Goal: Task Accomplishment & Management: Complete application form

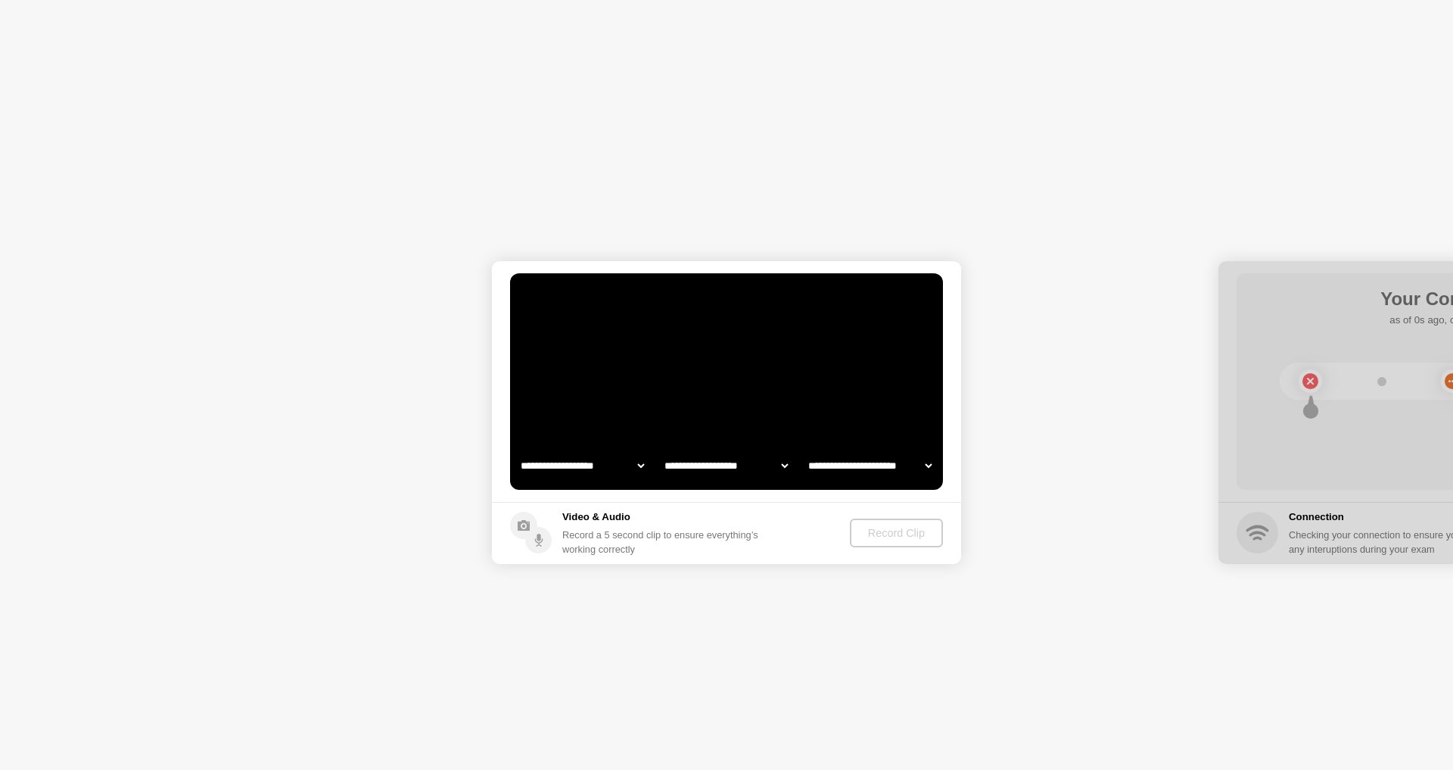
select select "**********"
select select "*******"
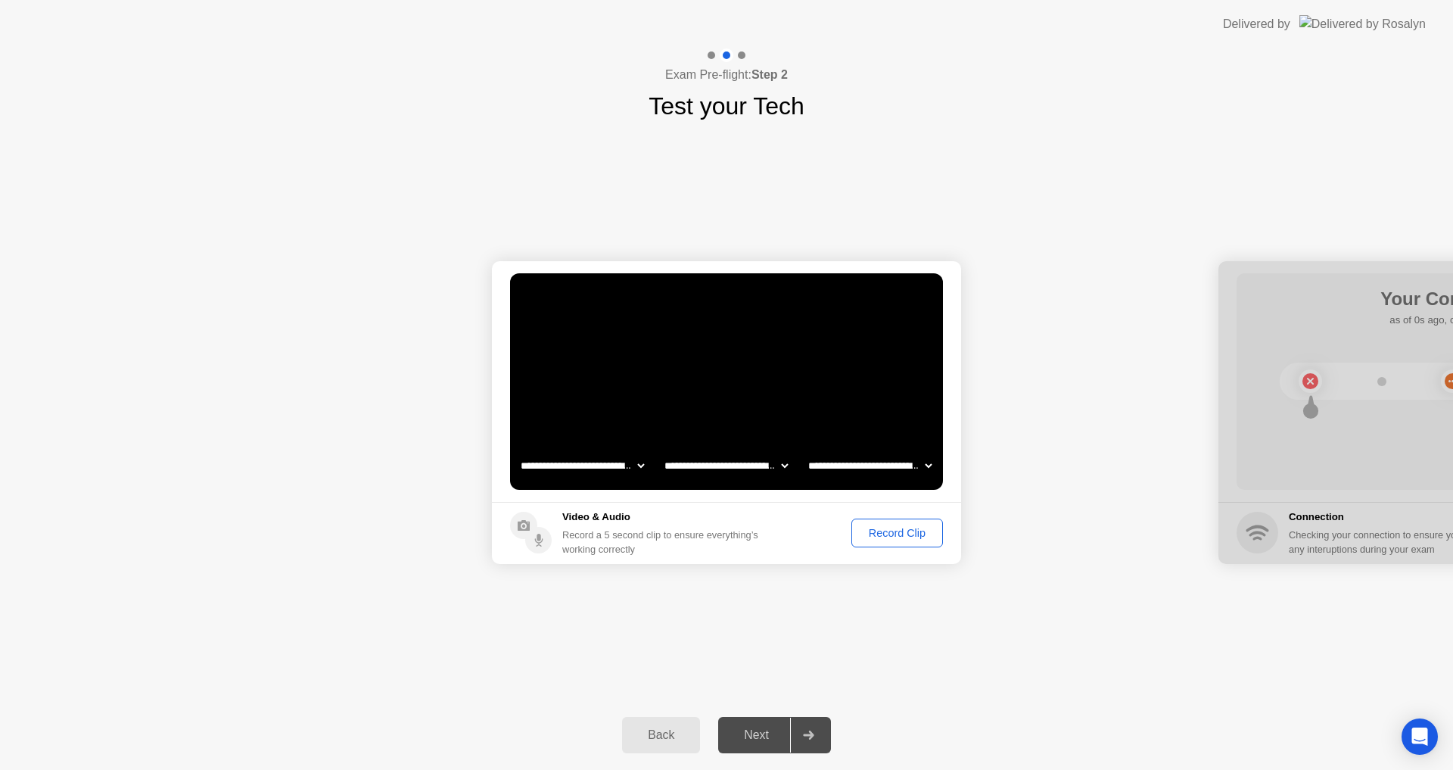
drag, startPoint x: 679, startPoint y: 594, endPoint x: 680, endPoint y: 576, distance: 18.2
click at [680, 577] on div "**********" at bounding box center [726, 412] width 1453 height 576
click at [885, 534] on div "Record Clip" at bounding box center [897, 533] width 81 height 12
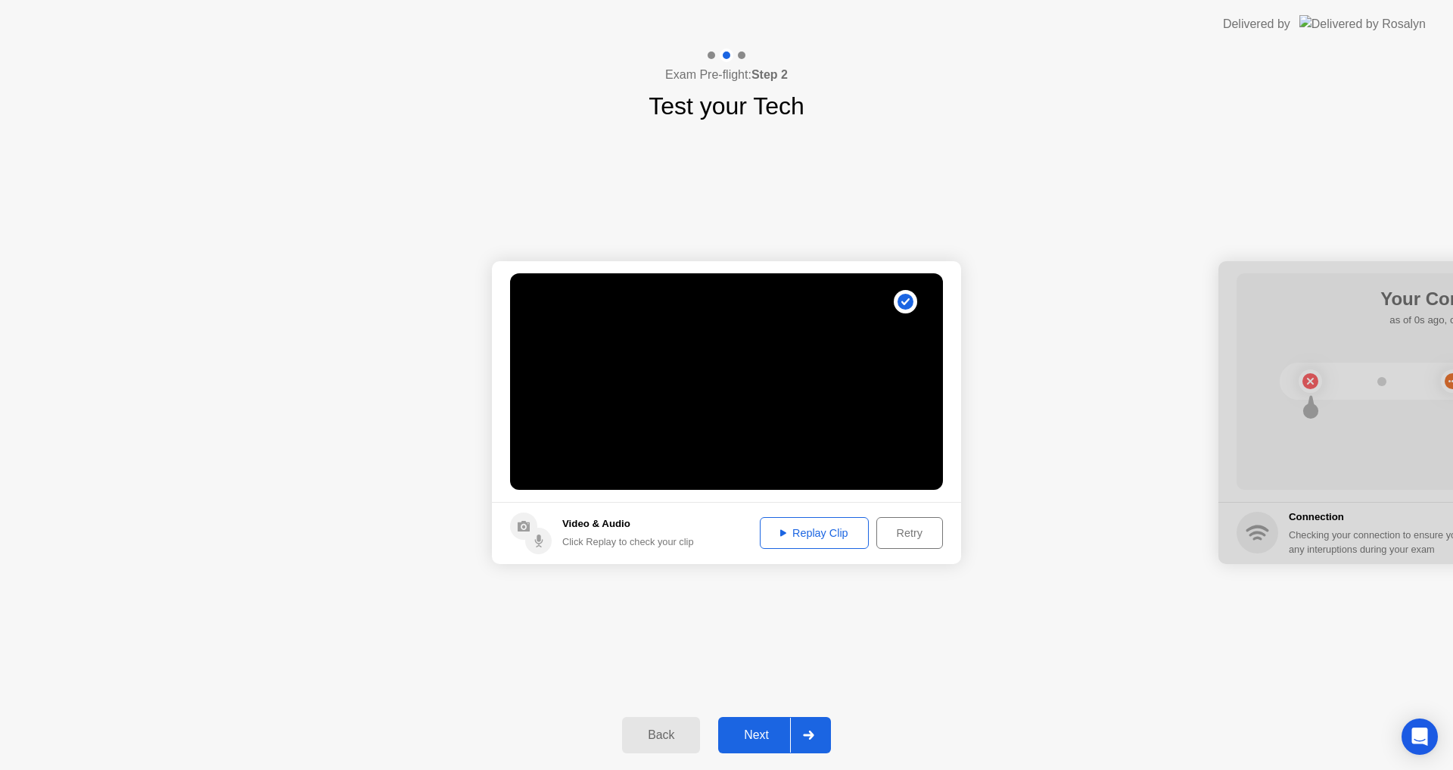
click at [748, 728] on div "Next" at bounding box center [756, 735] width 67 height 14
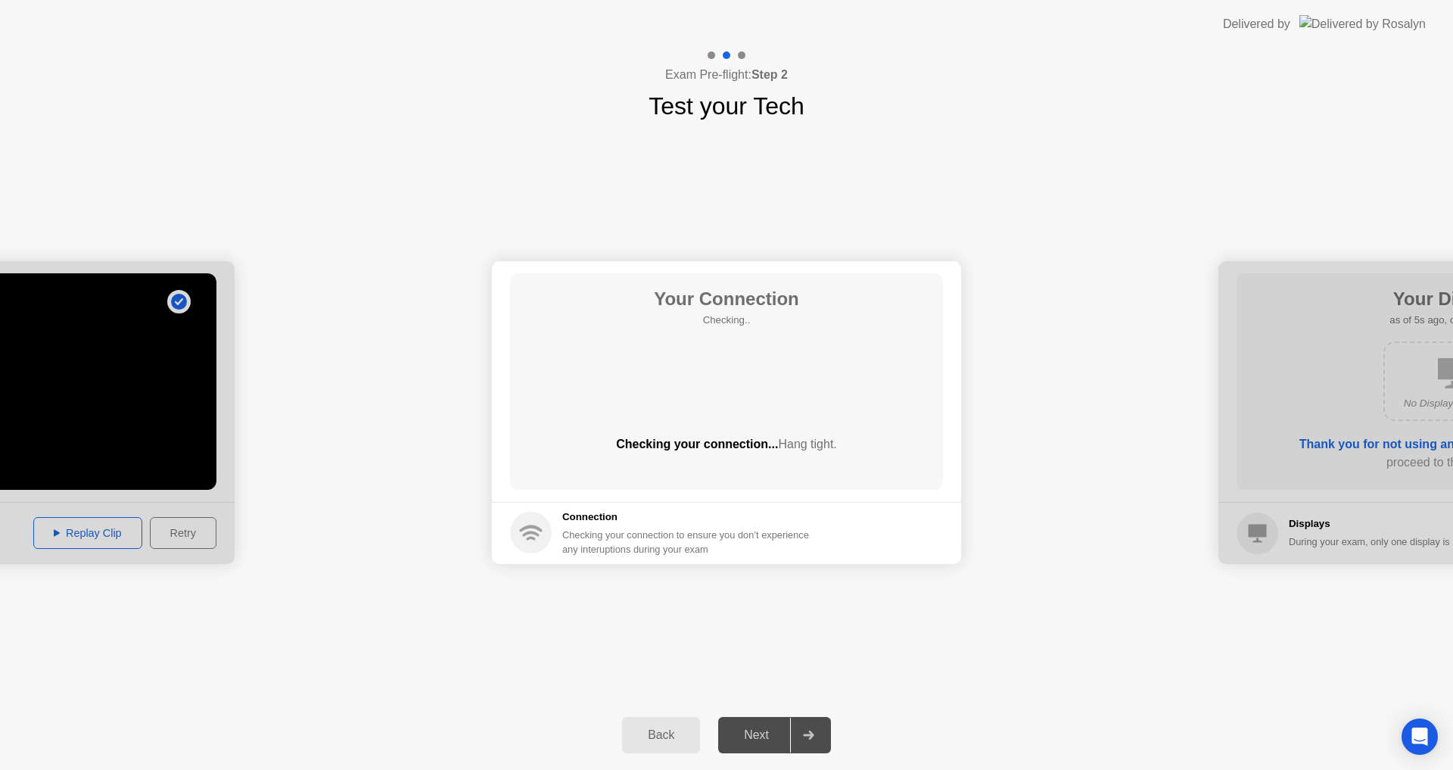
click at [722, 396] on div "Your Connection Checking.. Checking your connection... Hang tight." at bounding box center [726, 381] width 433 height 216
click at [550, 519] on icon at bounding box center [531, 533] width 42 height 42
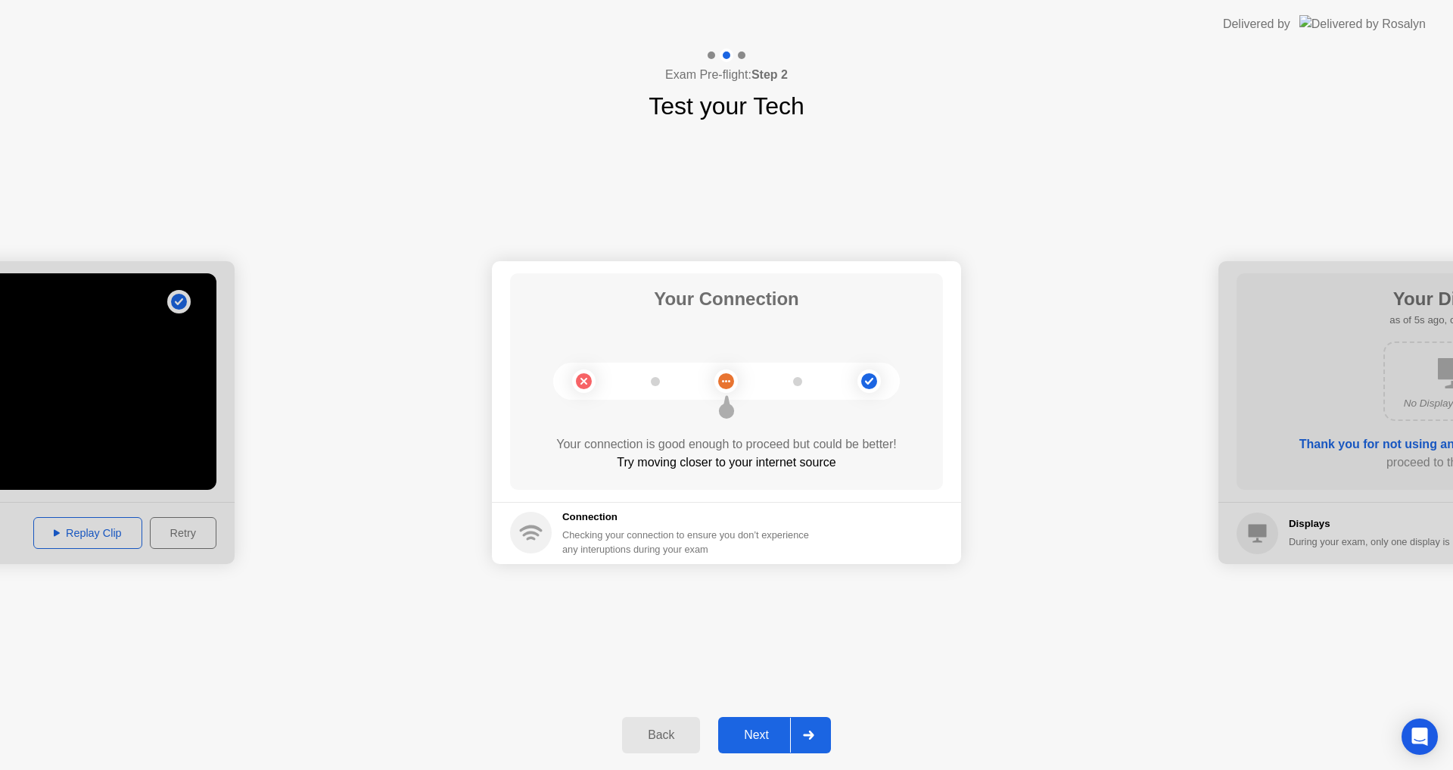
click at [740, 732] on div "Next" at bounding box center [756, 735] width 67 height 14
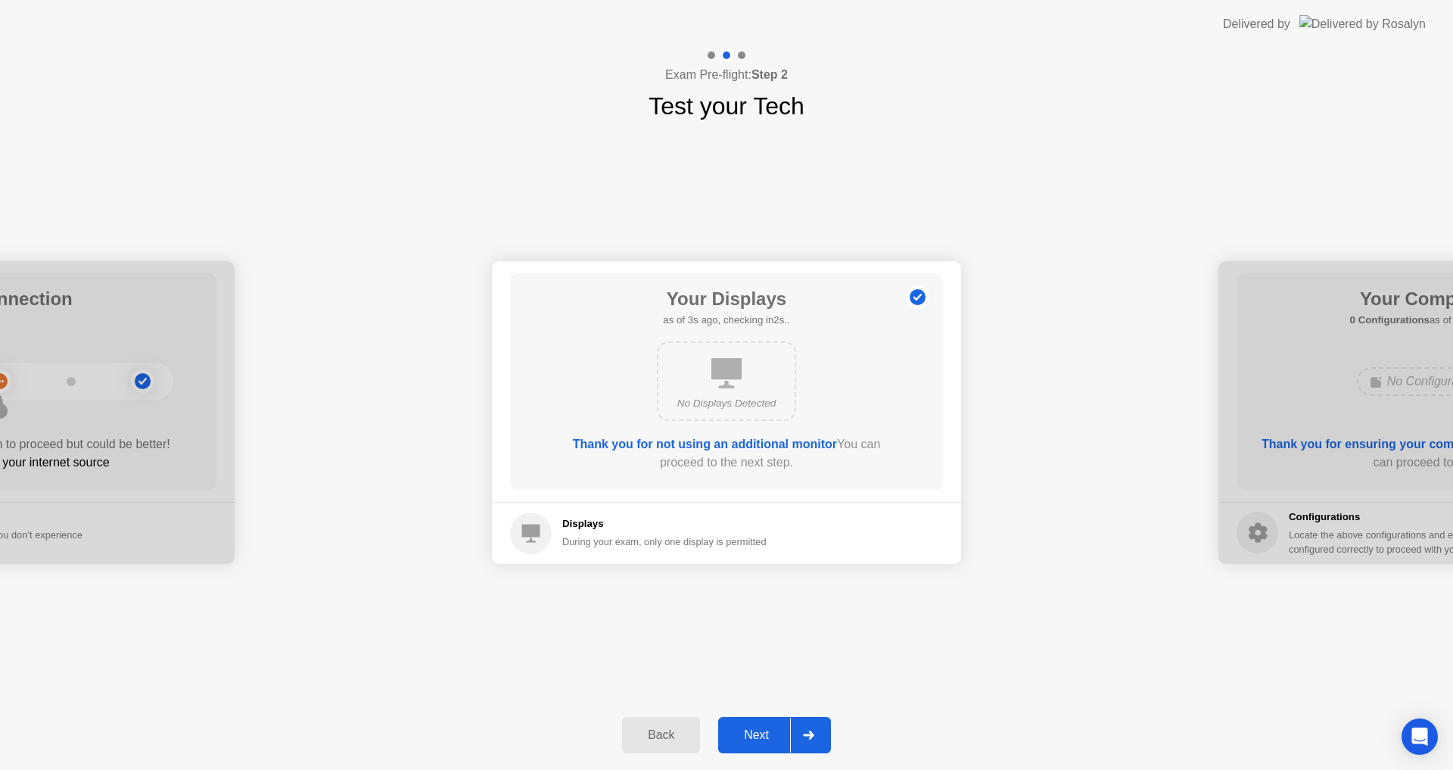
click at [759, 732] on div "Next" at bounding box center [756, 735] width 67 height 14
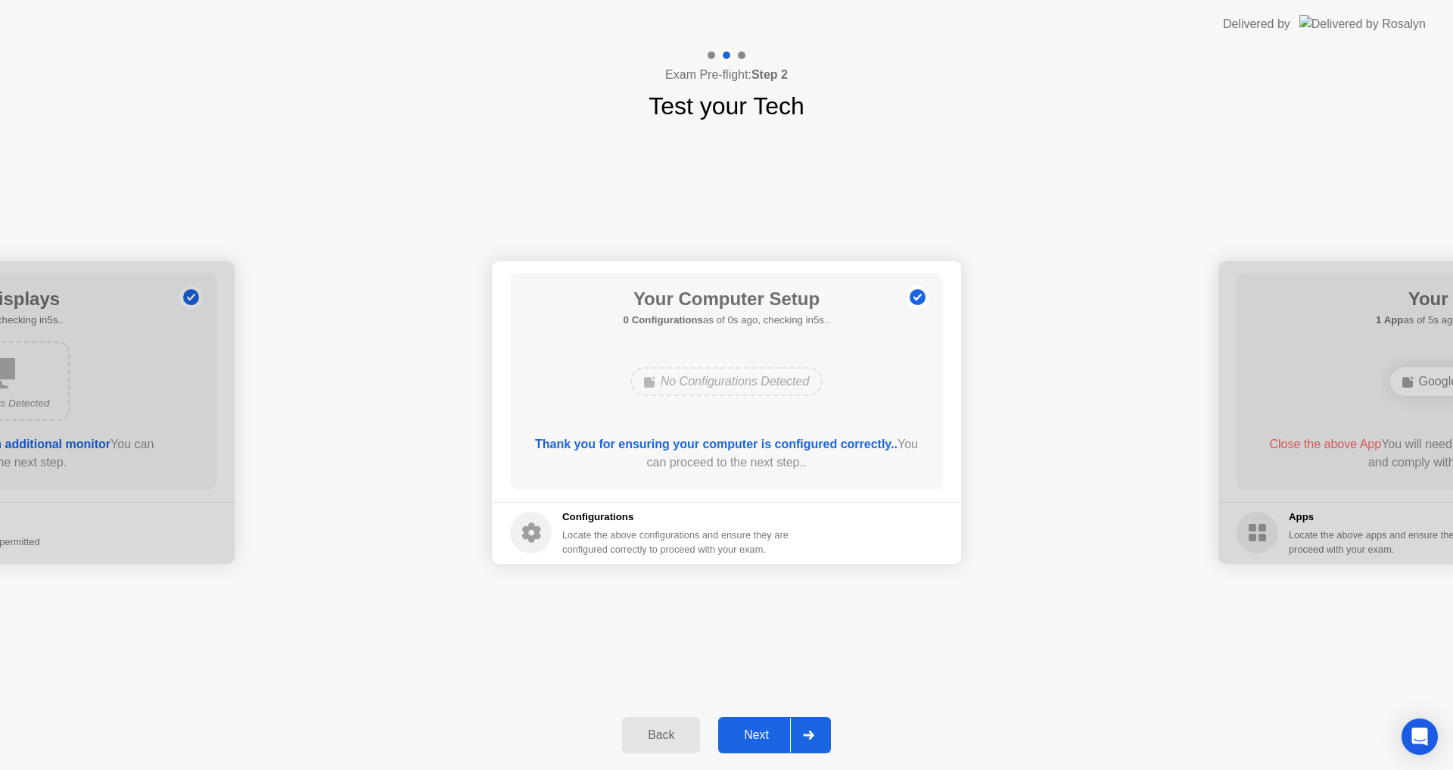
click at [755, 735] on div "Next" at bounding box center [756, 735] width 67 height 14
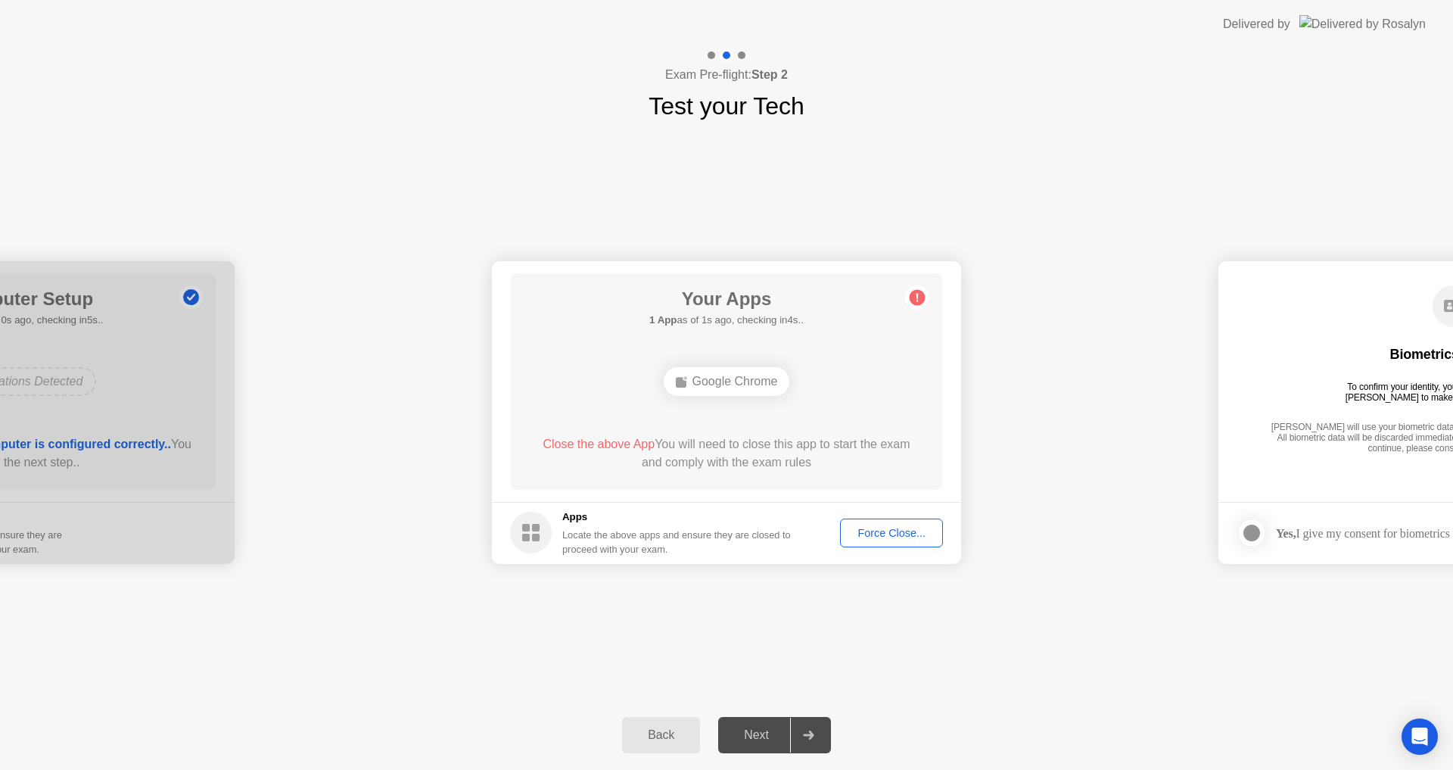
click at [877, 527] on div "Force Close..." at bounding box center [891, 533] width 92 height 12
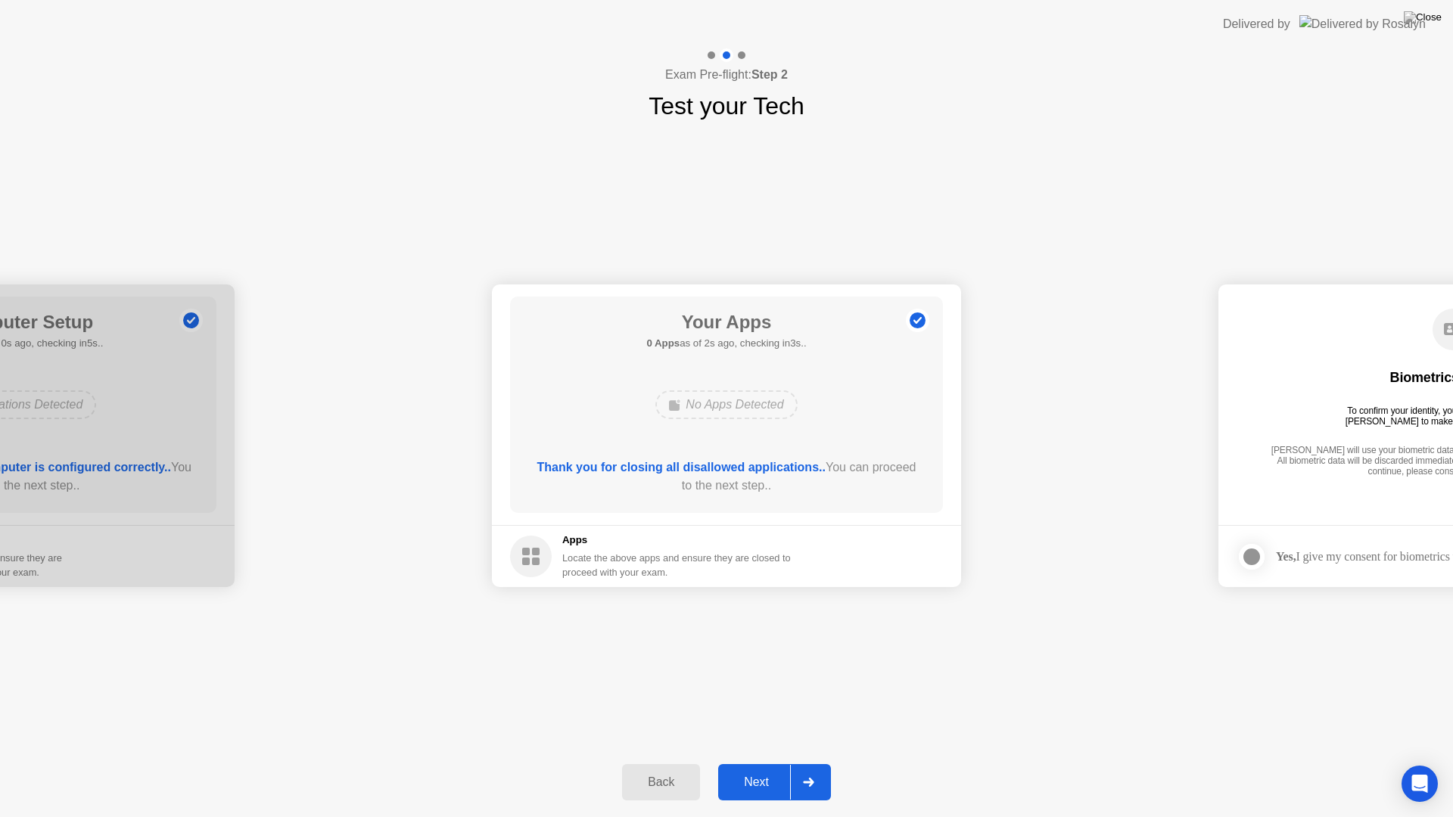
click at [767, 769] on div "Next" at bounding box center [756, 783] width 67 height 14
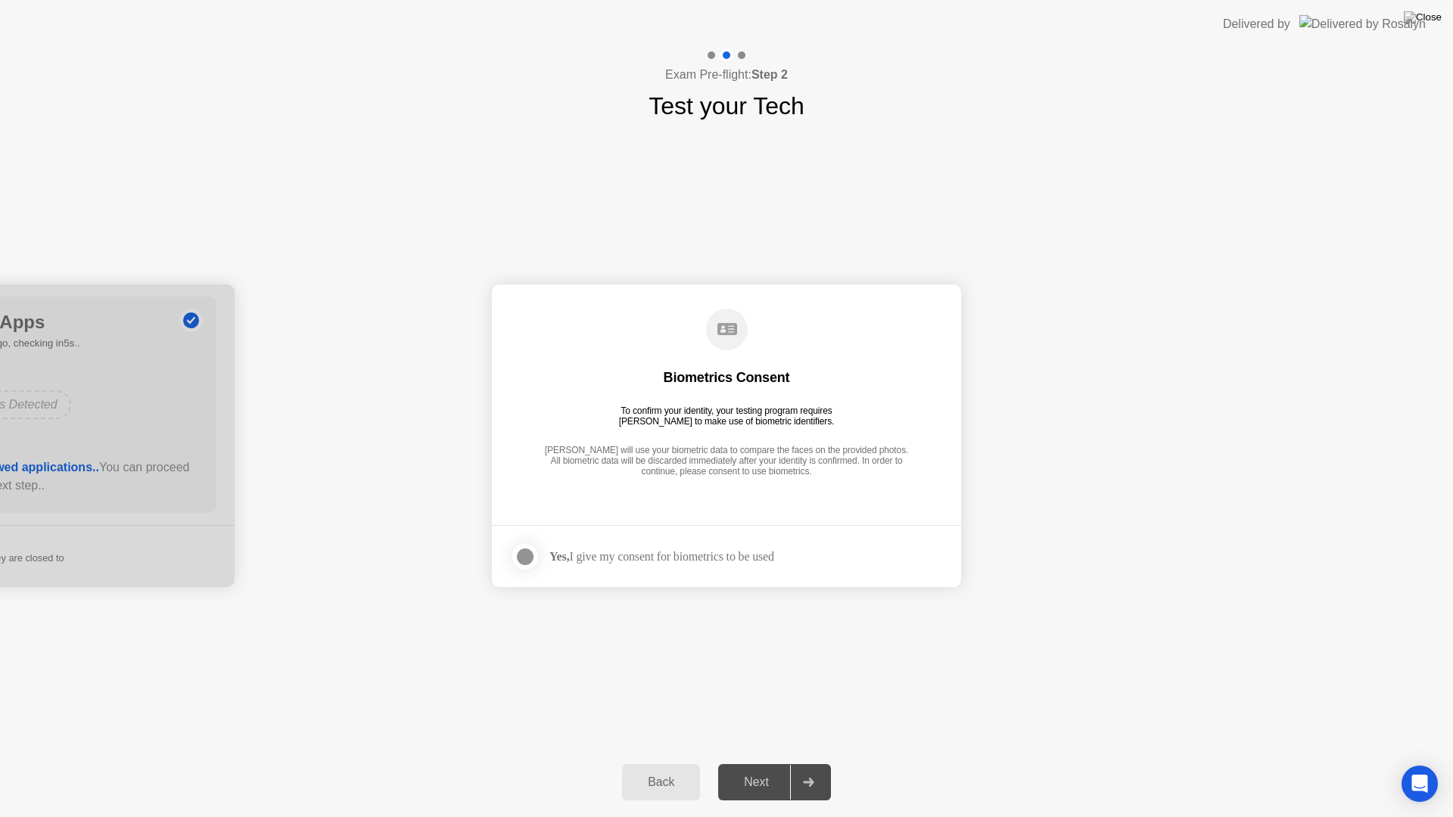
click at [527, 558] on div at bounding box center [525, 557] width 18 height 18
click at [763, 769] on div "Next" at bounding box center [756, 783] width 67 height 14
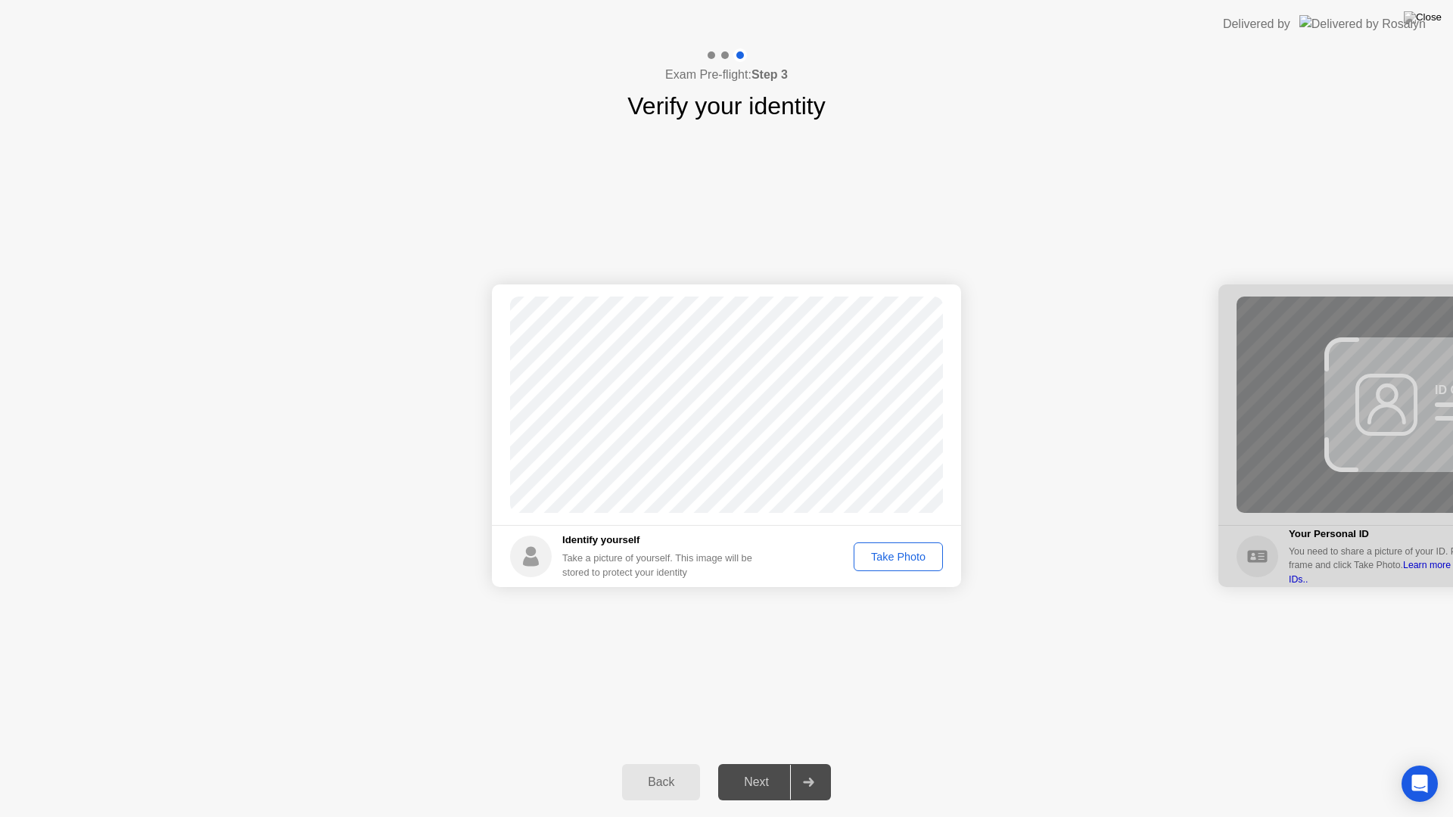
click at [885, 560] on div "Take Photo" at bounding box center [898, 557] width 79 height 12
click at [749, 769] on div "Next" at bounding box center [756, 783] width 67 height 14
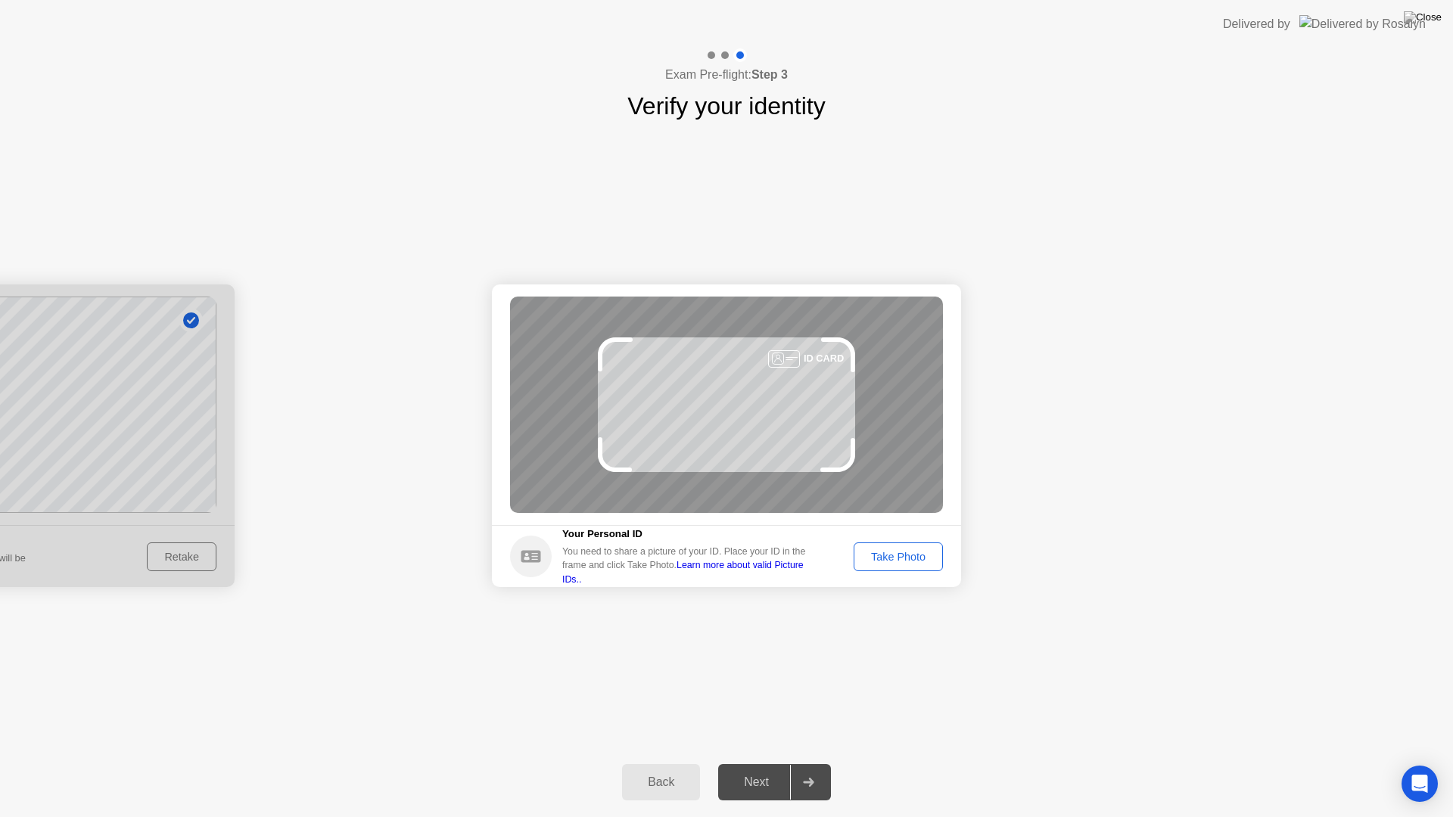
click at [903, 567] on button "Take Photo" at bounding box center [898, 557] width 89 height 29
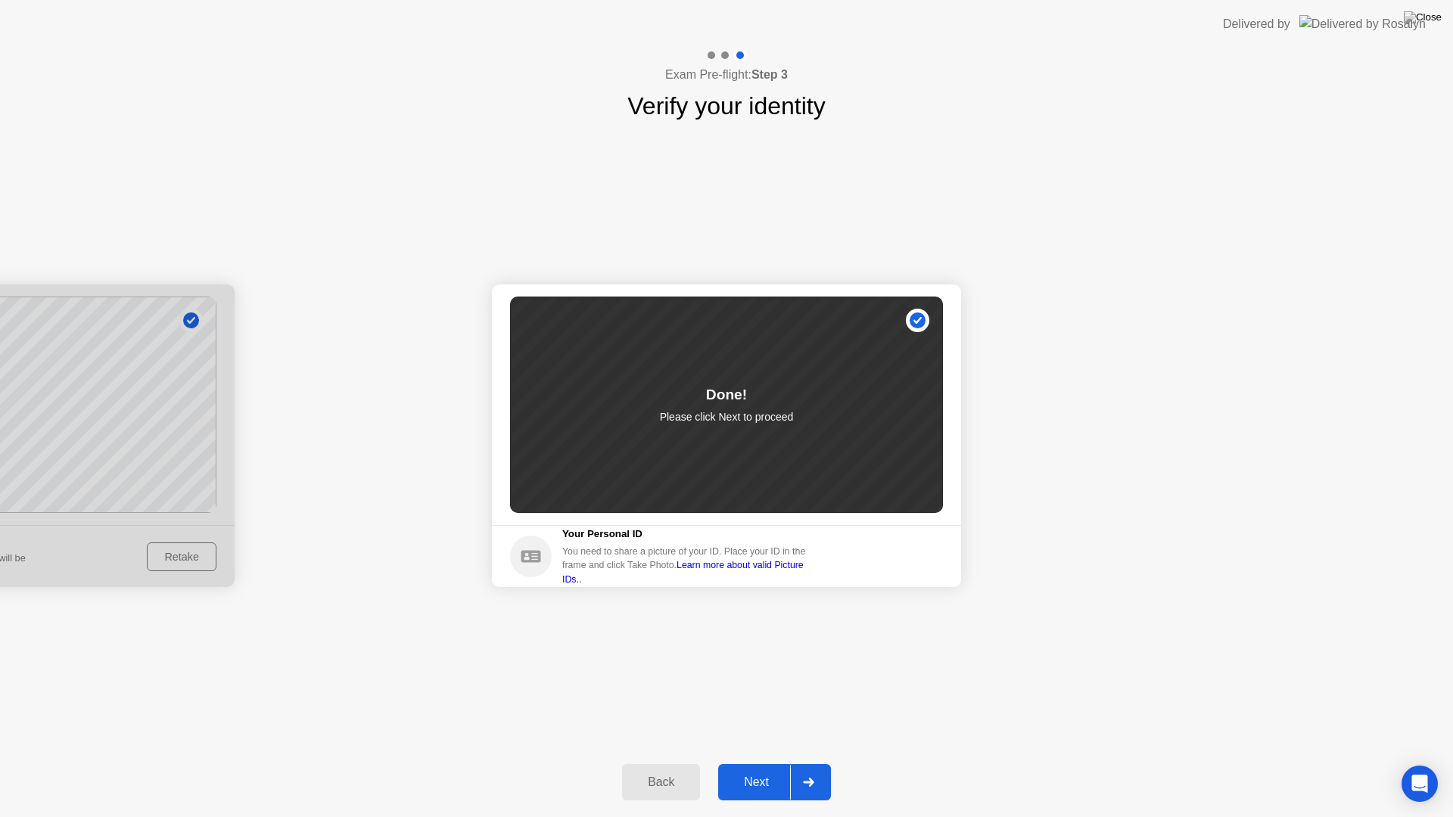
click at [747, 769] on div "Next" at bounding box center [756, 783] width 67 height 14
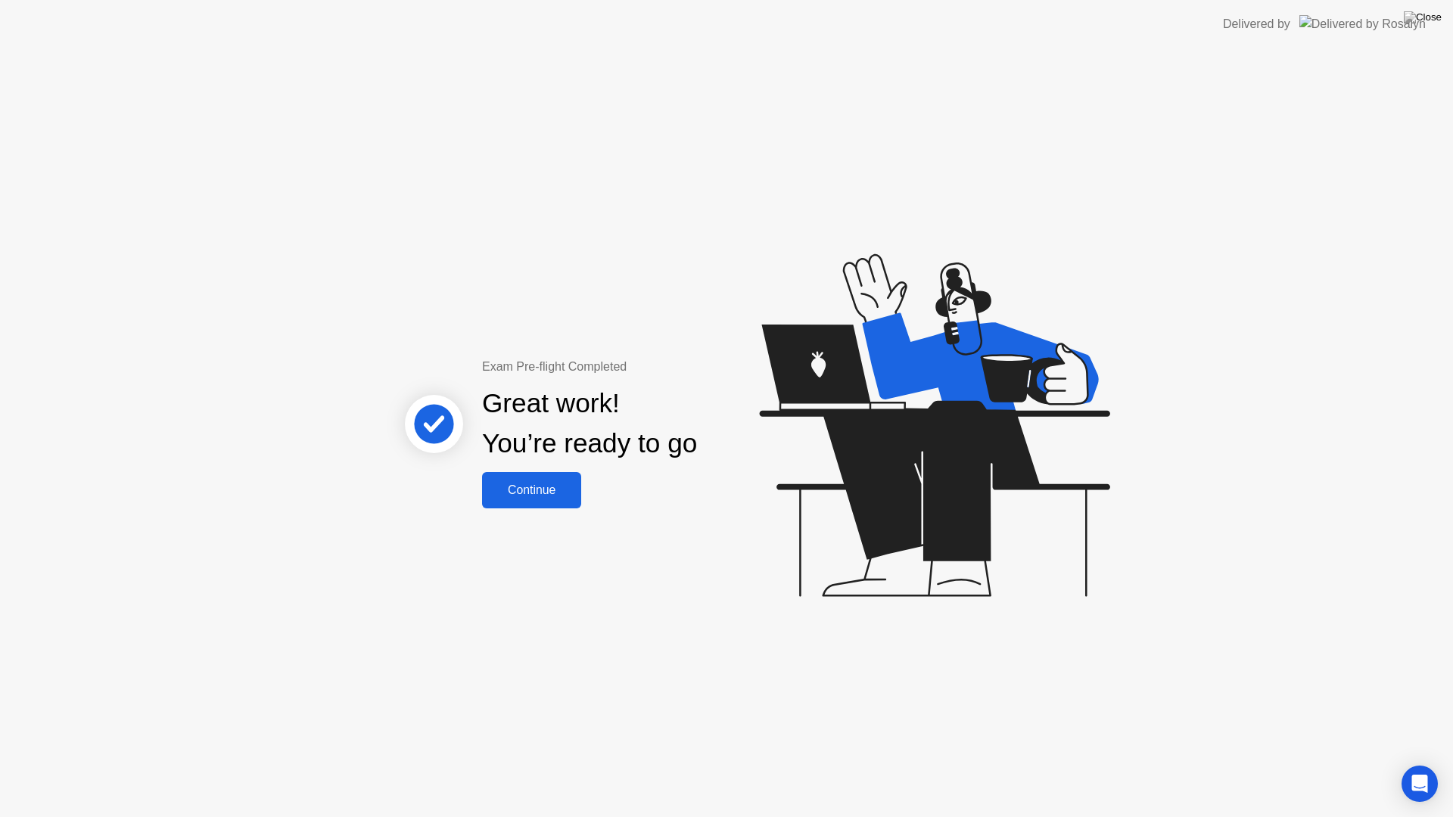
click at [539, 490] on div "Continue" at bounding box center [532, 491] width 90 height 14
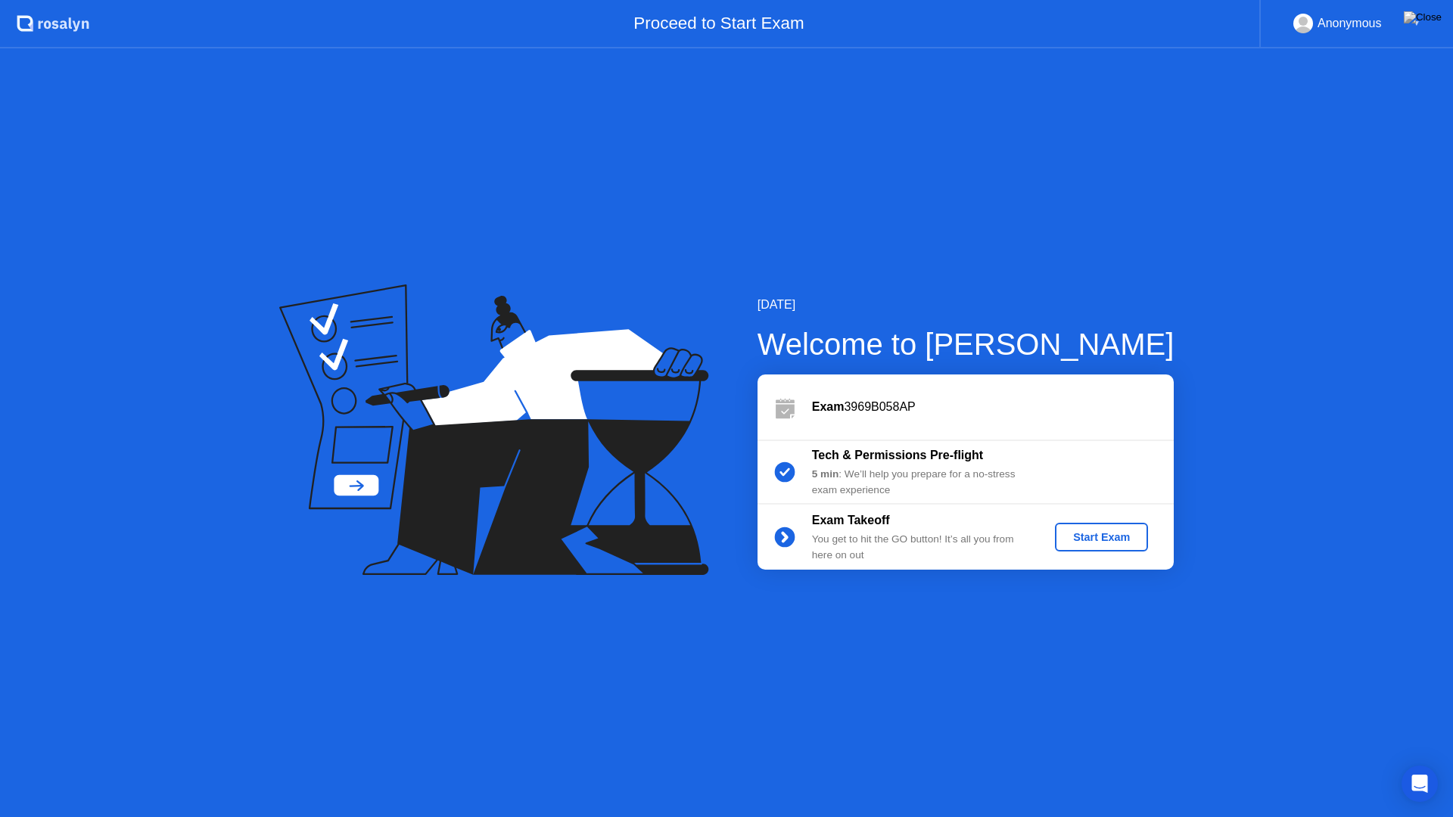
click at [1085, 537] on div "Start Exam" at bounding box center [1101, 537] width 81 height 12
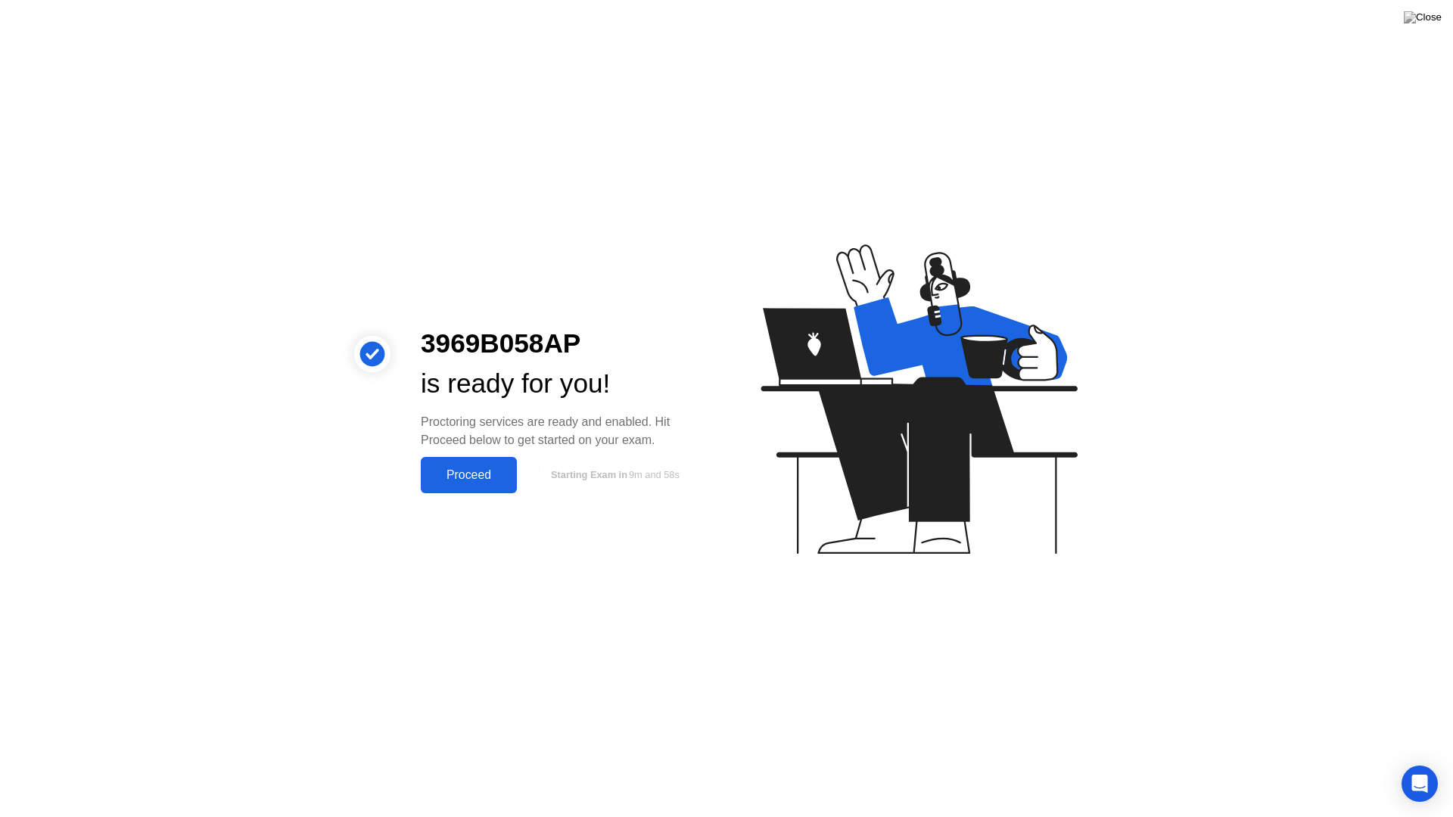
click at [463, 465] on button "Proceed" at bounding box center [469, 475] width 96 height 36
